Goal: Task Accomplishment & Management: Use online tool/utility

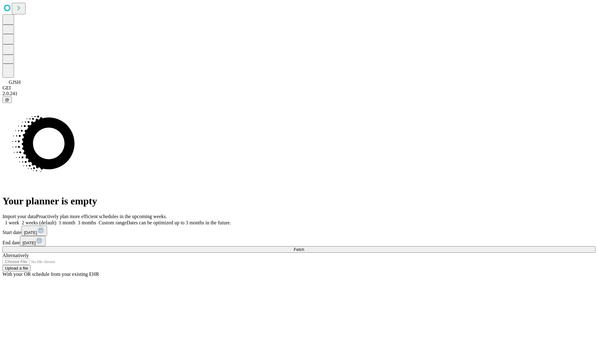
click at [304, 247] on span "Fetch" at bounding box center [299, 249] width 10 height 5
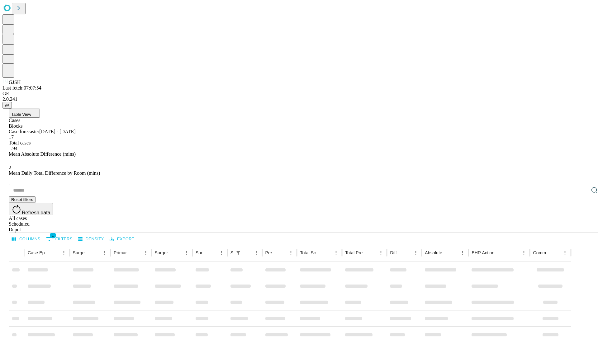
click at [31, 112] on span "Table View" at bounding box center [21, 114] width 20 height 5
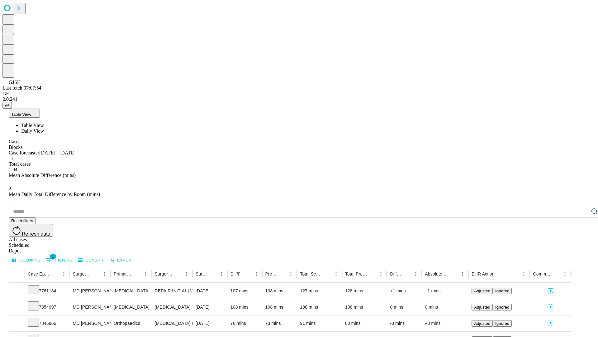
click at [44, 128] on span "Daily View" at bounding box center [32, 130] width 23 height 5
